Goal: Feedback & Contribution: Submit feedback/report problem

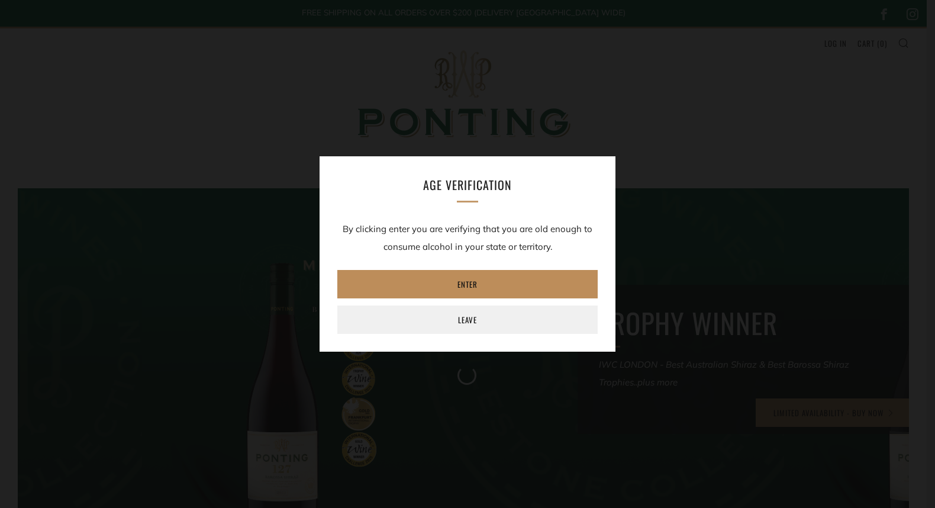
click at [474, 291] on link "Enter" at bounding box center [467, 284] width 260 height 28
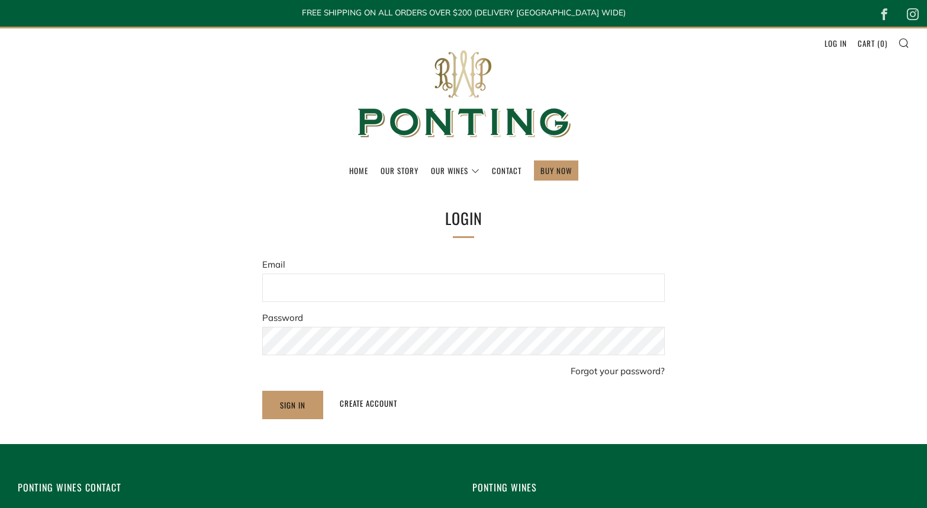
click at [323, 284] on input "Email" at bounding box center [463, 287] width 402 height 28
click at [567, 172] on link "BUY NOW" at bounding box center [555, 170] width 31 height 19
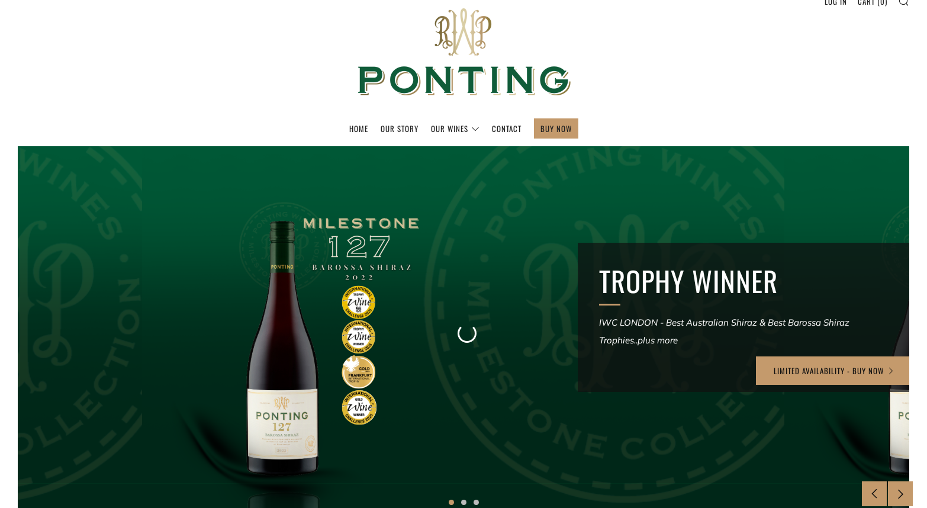
scroll to position [43, 0]
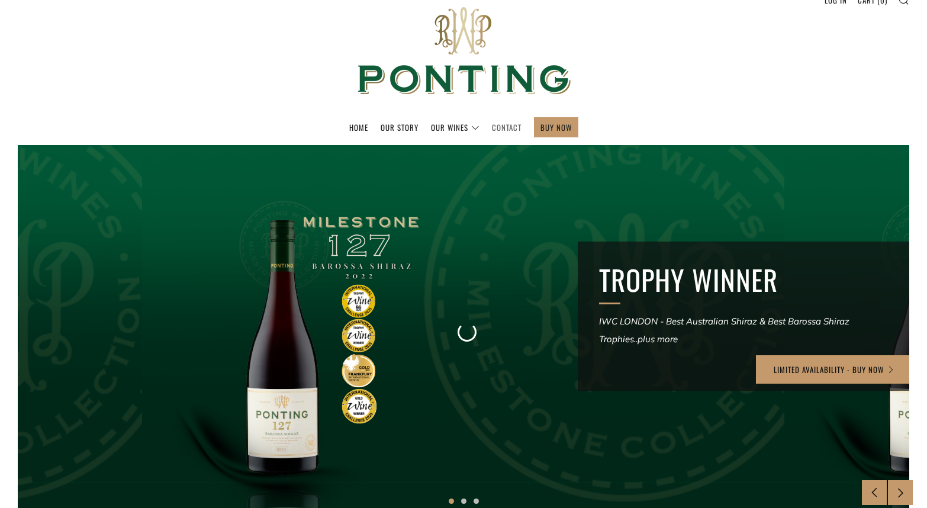
click at [508, 128] on link "Contact" at bounding box center [507, 127] width 30 height 19
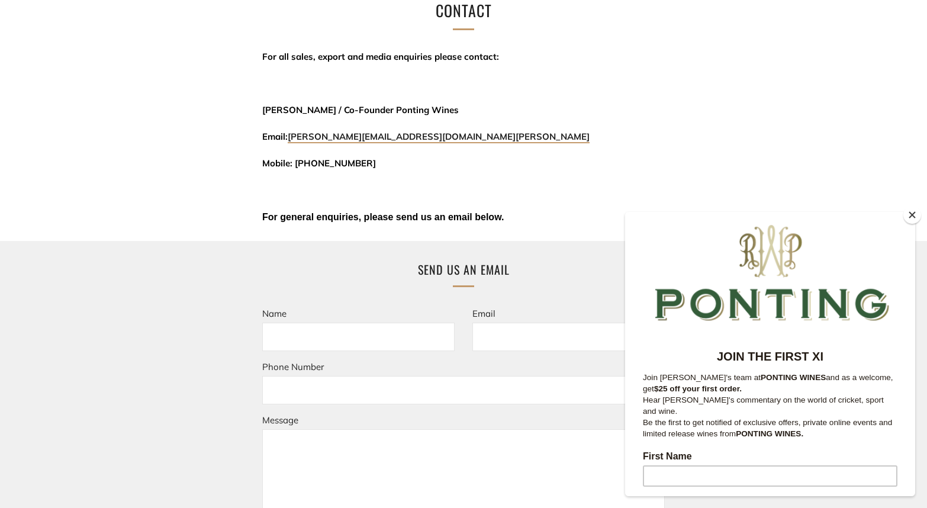
scroll to position [212, 0]
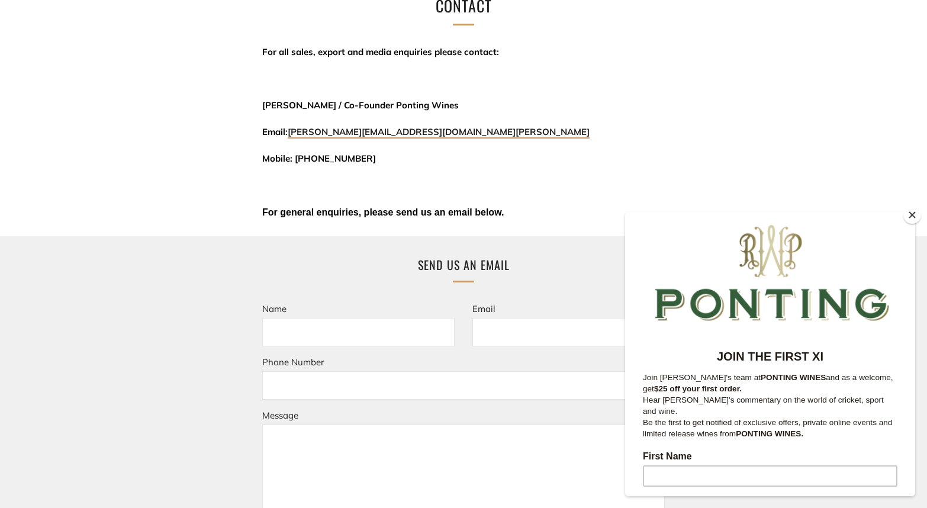
click at [912, 212] on button "Close" at bounding box center [912, 215] width 18 height 18
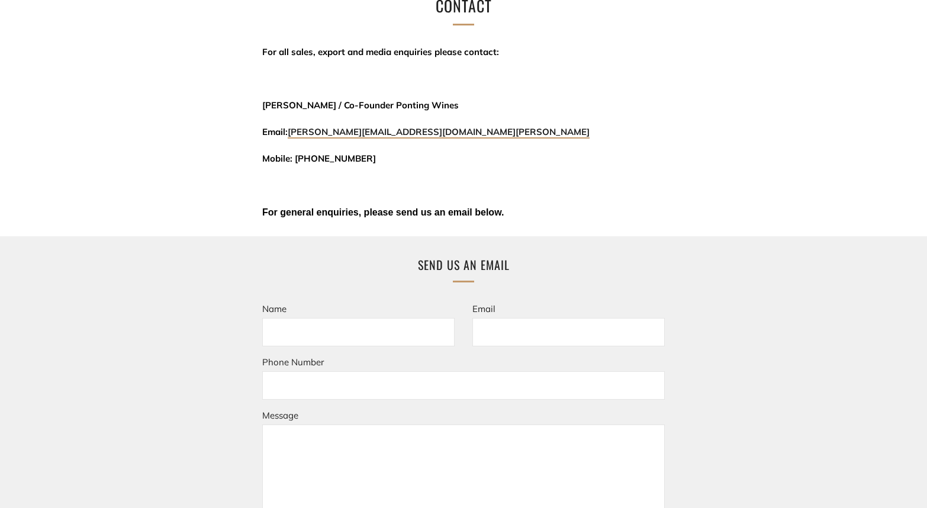
click at [320, 354] on form "Name Email Phone Number Message Send" at bounding box center [463, 463] width 402 height 327
click at [329, 331] on input "[PERSON_NAME]" at bounding box center [358, 332] width 192 height 28
type input "[PERSON_NAME]"
click at [493, 324] on input "Email" at bounding box center [568, 332] width 192 height 28
type input "[EMAIL_ADDRESS][DOMAIN_NAME]"
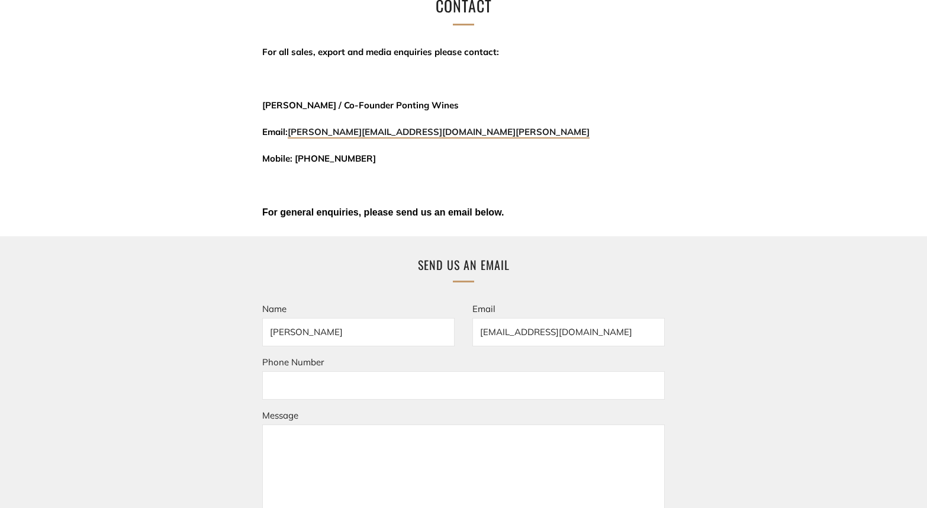
type input "_"
type input "[PHONE_NUMBER]"
click at [342, 444] on textarea "Message" at bounding box center [463, 497] width 402 height 146
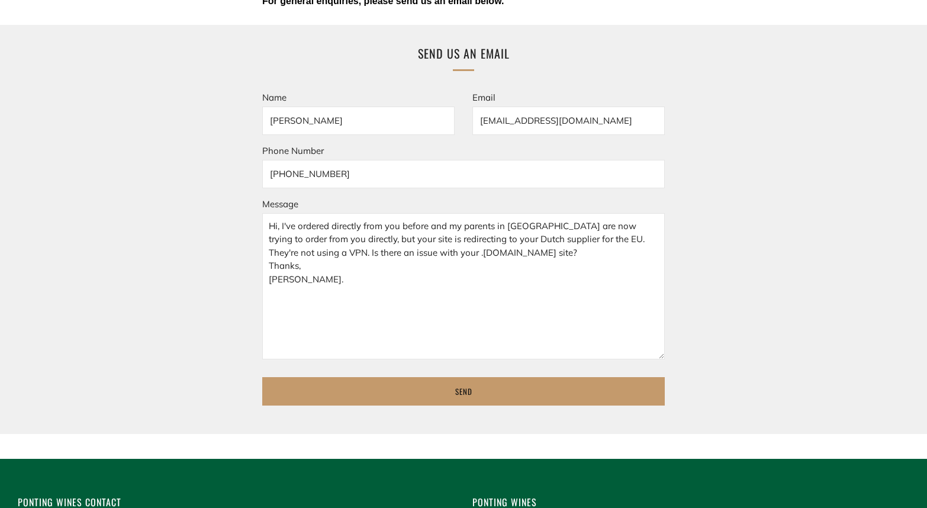
scroll to position [437, 0]
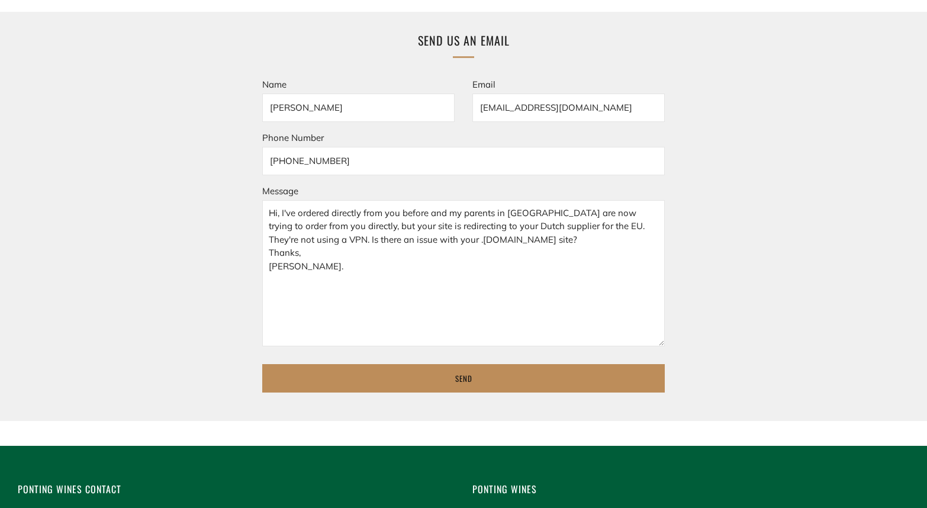
type textarea "Hi, I've ordered directly from you before and my parents in [GEOGRAPHIC_DATA] a…"
click at [443, 380] on input "Send" at bounding box center [463, 378] width 402 height 28
click at [467, 373] on input "Send" at bounding box center [463, 378] width 402 height 28
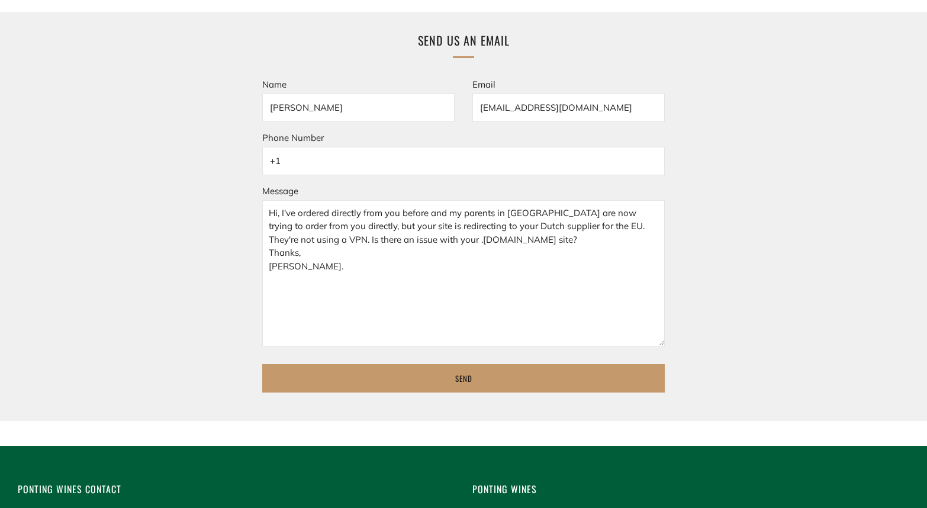
type input "+"
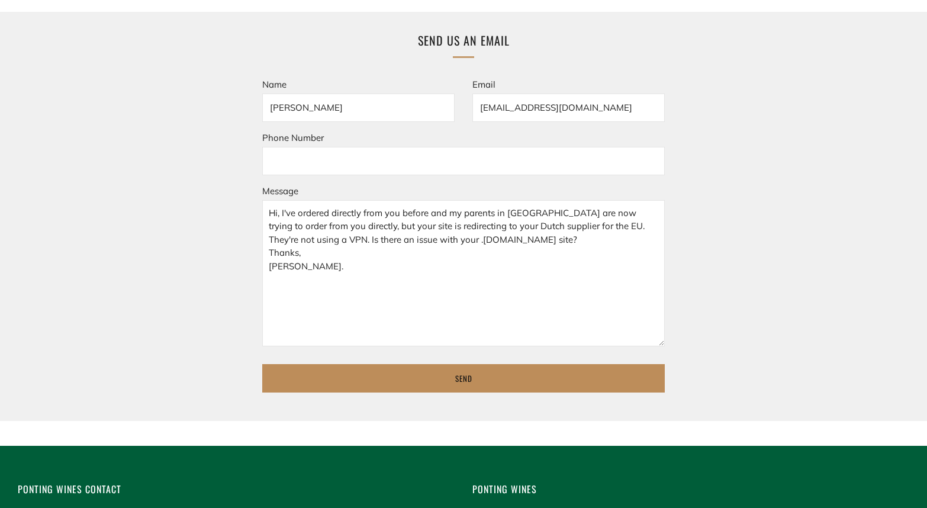
click at [408, 390] on input "Send" at bounding box center [463, 378] width 402 height 28
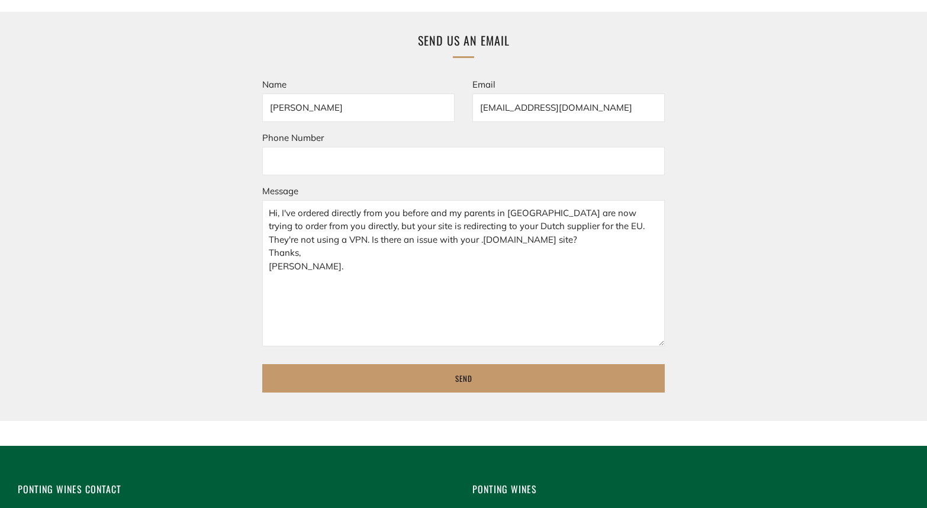
click at [345, 167] on input "Phone Number" at bounding box center [463, 161] width 402 height 28
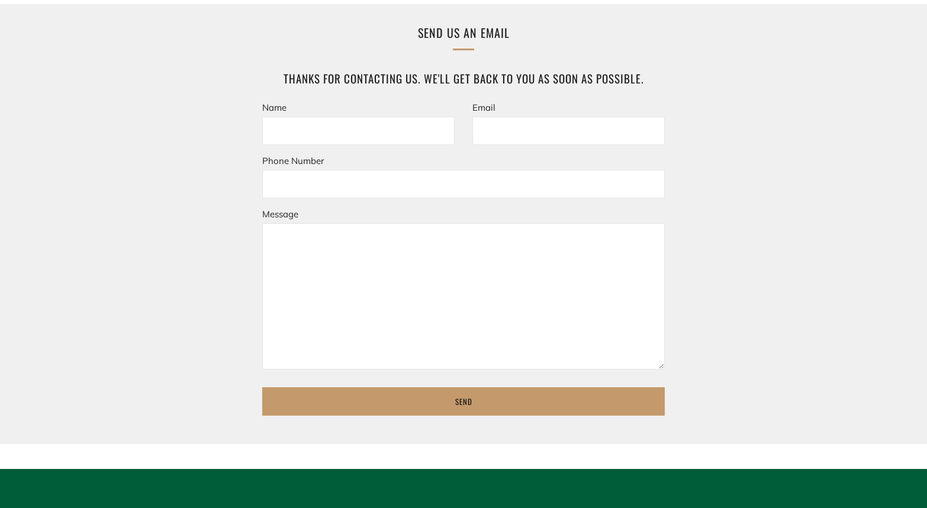
scroll to position [441, 0]
